Goal: Check status

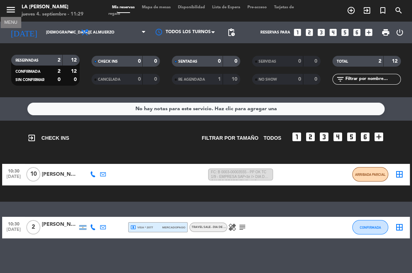
click at [14, 10] on icon "menu" at bounding box center [10, 9] width 11 height 11
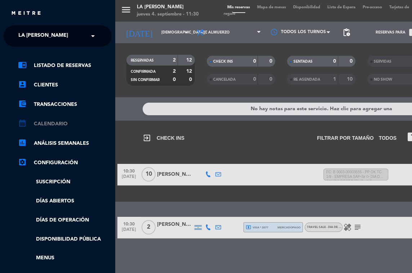
click at [58, 124] on link "calendar_month Calendario" at bounding box center [65, 124] width 94 height 9
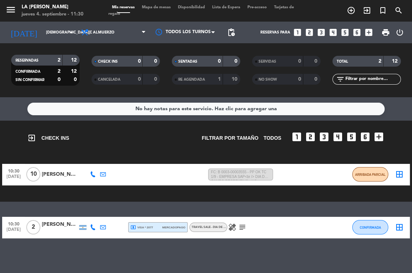
click at [58, 124] on div "close × LA [PERSON_NAME] × chrome_reader_mode Listado de Reservas account_box C…" at bounding box center [206, 136] width 412 height 273
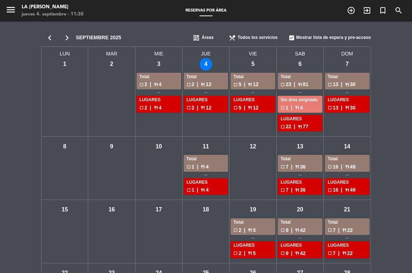
click at [207, 64] on div "jue - 4" at bounding box center [205, 64] width 13 height 13
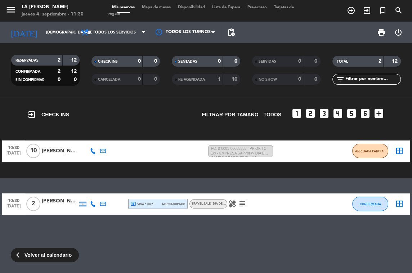
click at [66, 151] on div "[PERSON_NAME]" at bounding box center [60, 151] width 36 height 8
